Goal: Entertainment & Leisure: Consume media (video, audio)

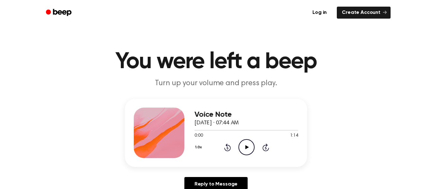
click at [249, 151] on icon "Play Audio" at bounding box center [246, 147] width 16 height 16
click at [269, 84] on p "Turn up your volume and press play." at bounding box center [215, 83] width 243 height 10
click at [249, 143] on icon "Play Audio" at bounding box center [246, 147] width 16 height 16
click at [265, 148] on icon "Skip 5 seconds" at bounding box center [265, 147] width 7 height 8
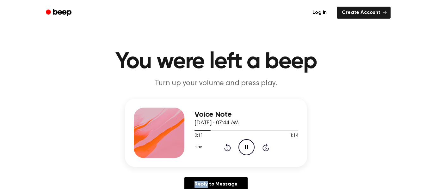
click at [265, 148] on icon "Skip 5 seconds" at bounding box center [265, 147] width 7 height 8
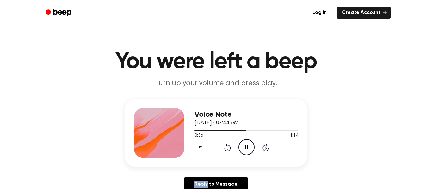
click at [265, 148] on icon "Skip 5 seconds" at bounding box center [265, 147] width 7 height 8
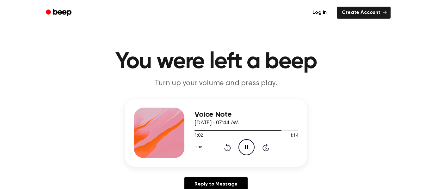
click at [265, 148] on icon "Skip 5 seconds" at bounding box center [265, 147] width 7 height 8
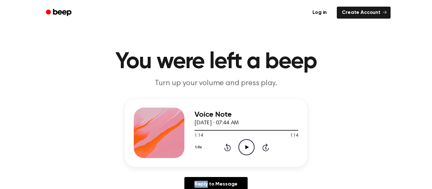
click at [265, 148] on icon "Skip 5 seconds" at bounding box center [265, 147] width 7 height 8
click at [245, 147] on icon "Play Audio" at bounding box center [246, 147] width 16 height 16
click at [247, 145] on icon "Play Audio" at bounding box center [246, 147] width 16 height 16
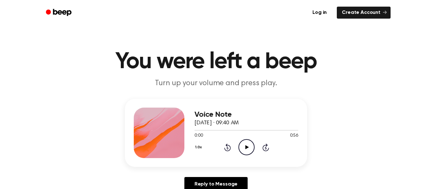
click at [245, 151] on icon "Play Audio" at bounding box center [246, 147] width 16 height 16
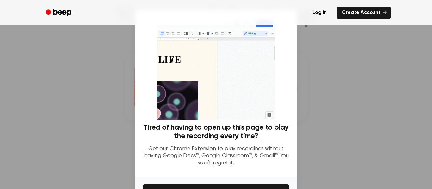
scroll to position [45, 0]
click at [356, 133] on div at bounding box center [216, 94] width 432 height 189
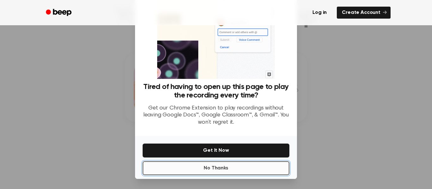
click at [178, 166] on button "No Thanks" at bounding box center [215, 168] width 147 height 14
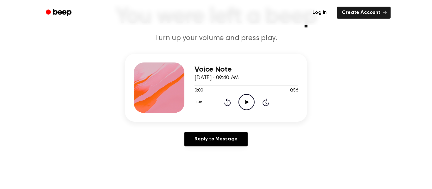
click at [249, 104] on icon "Play Audio" at bounding box center [246, 102] width 16 height 16
click at [249, 104] on icon "Pause Audio" at bounding box center [246, 102] width 16 height 16
click at [265, 103] on icon at bounding box center [265, 103] width 2 height 3
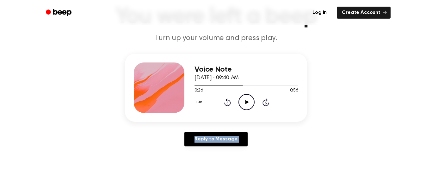
click at [265, 103] on icon at bounding box center [265, 103] width 2 height 3
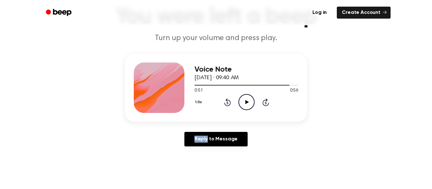
click at [265, 103] on icon at bounding box center [265, 103] width 2 height 3
